Goal: Check status: Check status

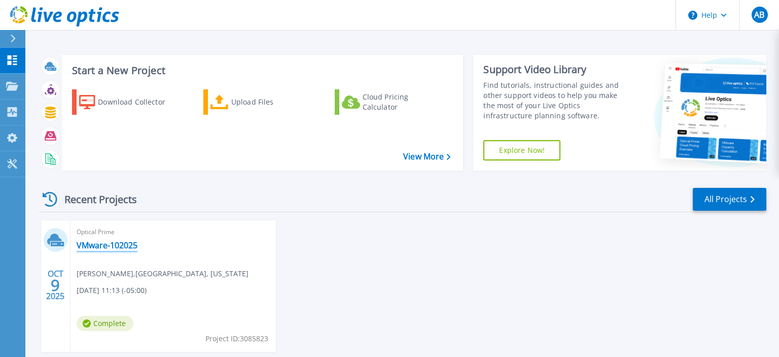
click at [113, 250] on link "VMware-102025" at bounding box center [107, 245] width 61 height 10
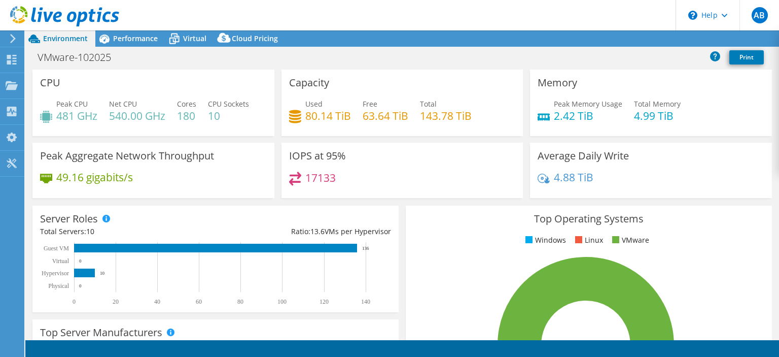
select select "USD"
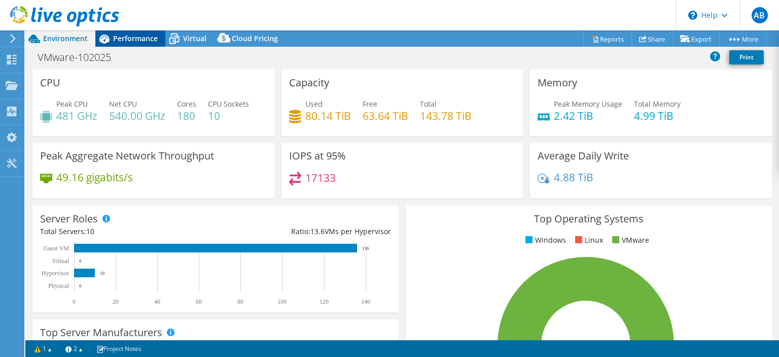
click at [142, 32] on div "Performance" at bounding box center [130, 38] width 70 height 16
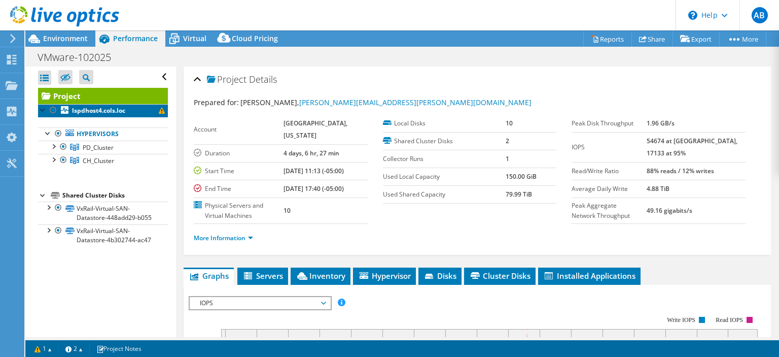
click at [122, 109] on b "lspdhost4.cols.loc" at bounding box center [98, 110] width 53 height 9
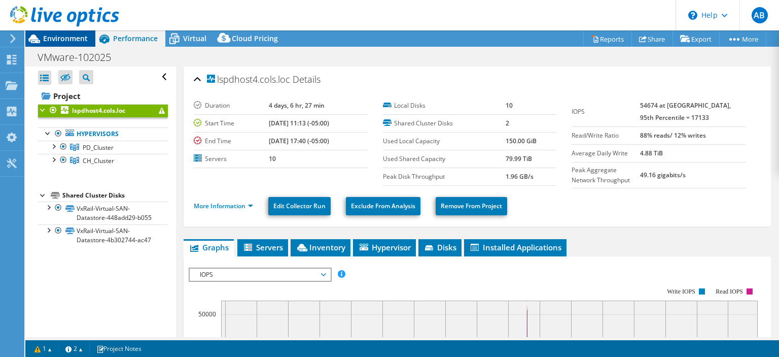
click at [68, 40] on span "Environment" at bounding box center [65, 38] width 45 height 10
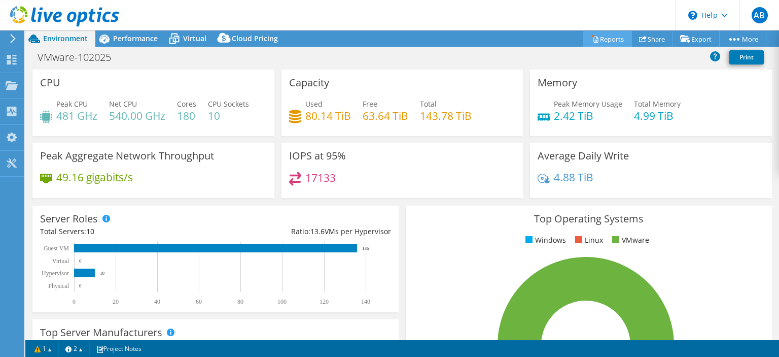
click at [589, 36] on link "Reports" at bounding box center [607, 39] width 49 height 16
click at [0, 0] on div at bounding box center [0, 0] width 0 height 0
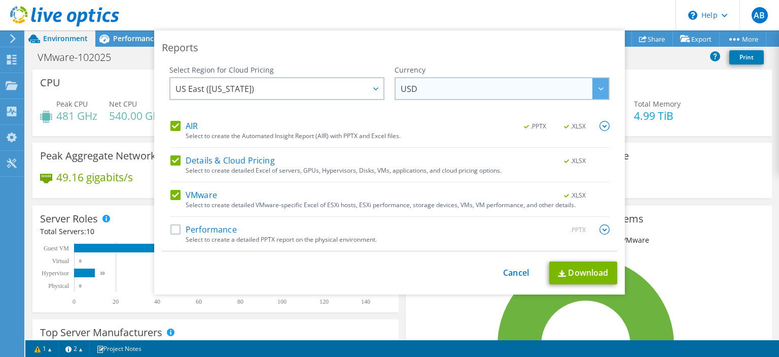
click at [508, 88] on span "USD" at bounding box center [505, 88] width 208 height 21
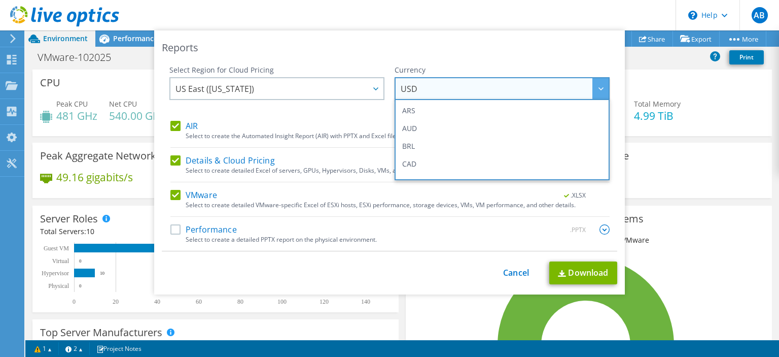
click at [508, 88] on span "USD" at bounding box center [505, 88] width 208 height 21
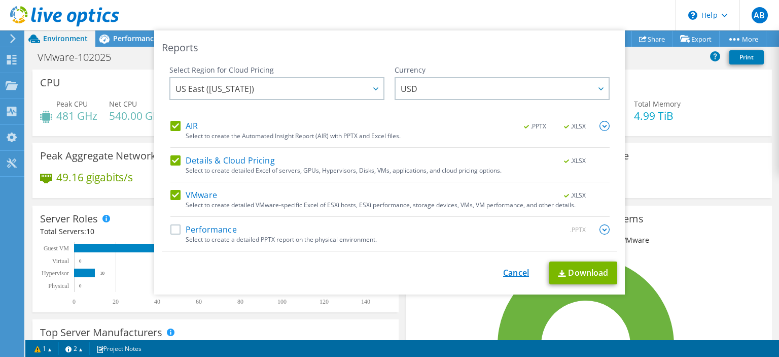
click at [506, 269] on link "Cancel" at bounding box center [516, 273] width 26 height 10
